Goal: Check status: Check status

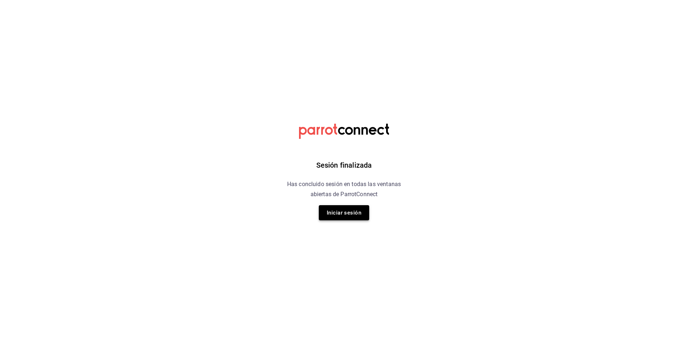
click at [341, 216] on button "Iniciar sesión" at bounding box center [344, 212] width 50 height 15
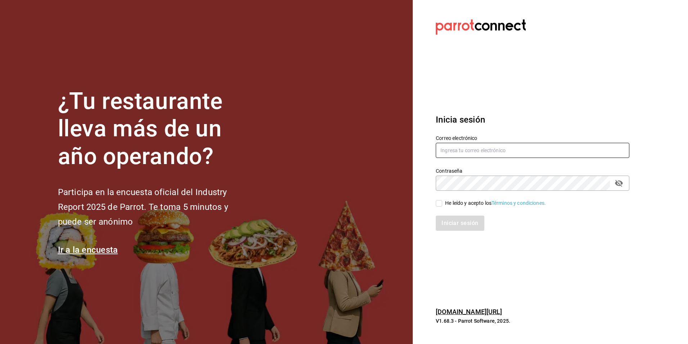
type input "Animal.tijuana@grupocosteno.com"
drag, startPoint x: 455, startPoint y: 203, endPoint x: 457, endPoint y: 226, distance: 22.8
click at [455, 203] on div "He leído y acepto los Términos y condiciones." at bounding box center [495, 203] width 101 height 8
click at [443, 203] on input "He leído y acepto los Términos y condiciones." at bounding box center [439, 203] width 6 height 6
checkbox input "true"
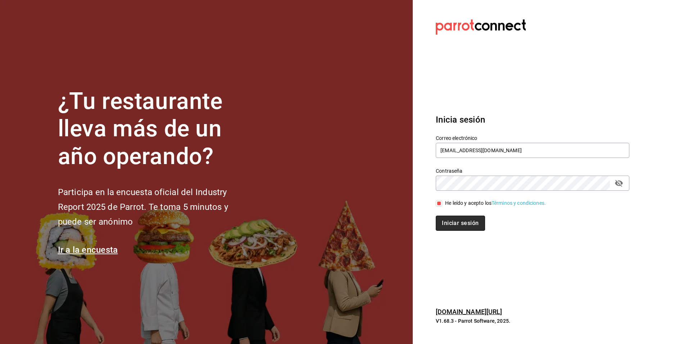
click at [458, 229] on button "Iniciar sesión" at bounding box center [460, 222] width 49 height 15
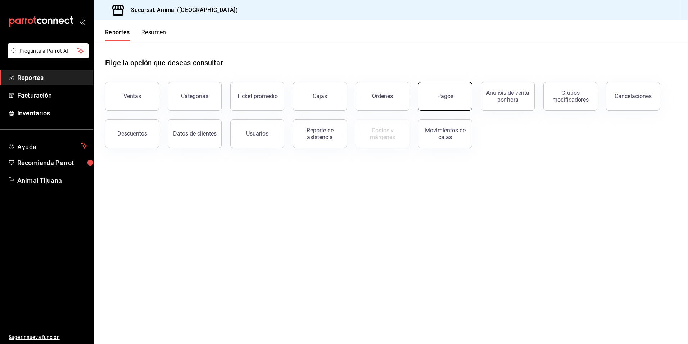
click at [454, 100] on button "Pagos" at bounding box center [445, 96] width 54 height 29
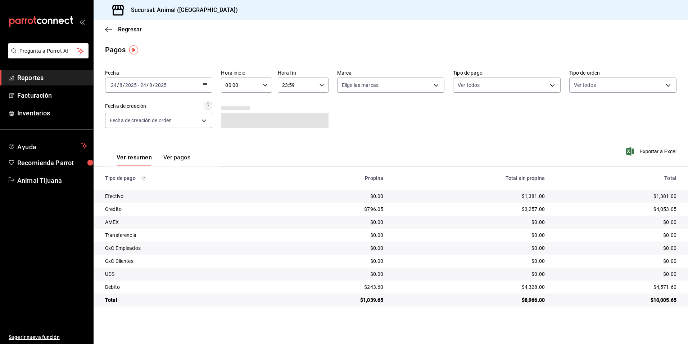
click at [251, 84] on input "00:00" at bounding box center [240, 85] width 39 height 14
click at [232, 134] on span "04" at bounding box center [234, 137] width 14 height 6
type input "04:00"
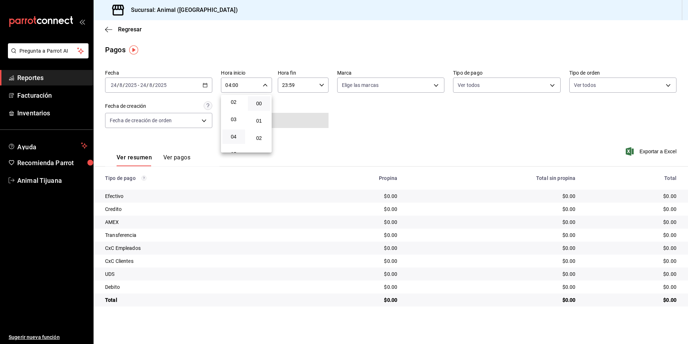
click at [437, 149] on div at bounding box center [344, 172] width 688 height 344
